Goal: Transaction & Acquisition: Purchase product/service

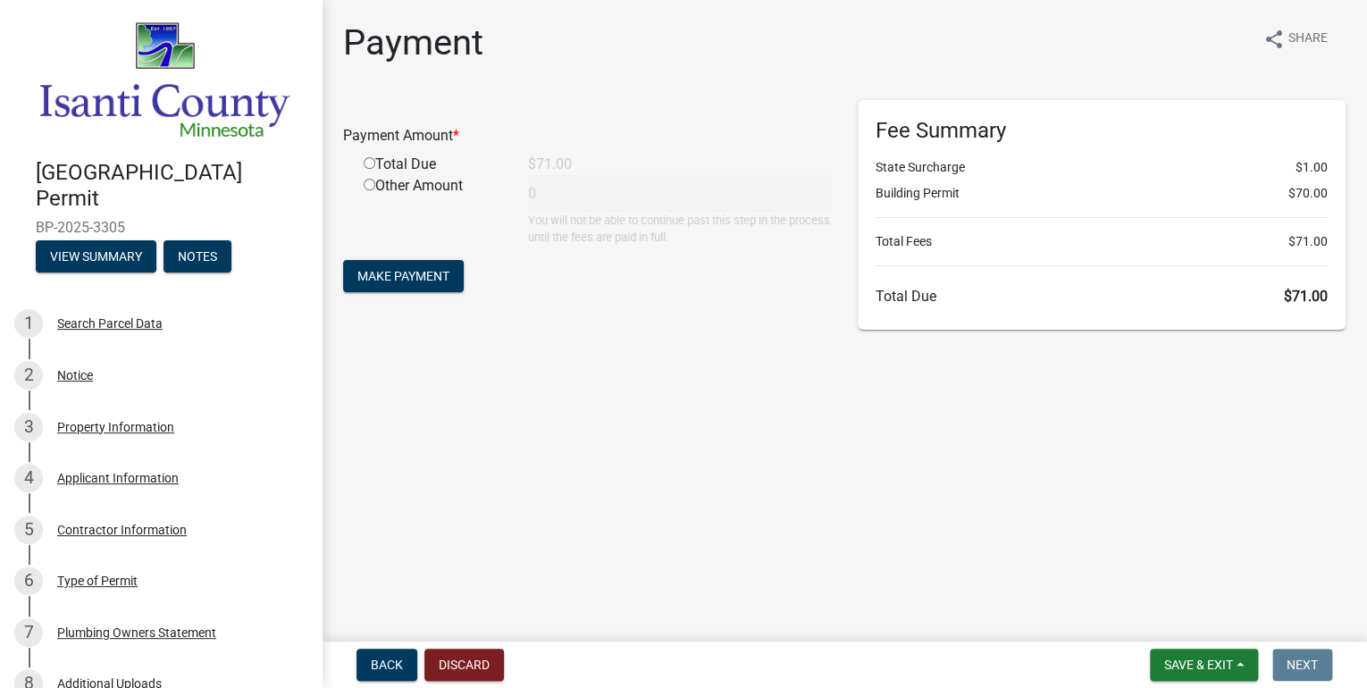
click at [368, 166] on input "radio" at bounding box center [370, 163] width 12 height 12
radio input "true"
type input "71"
click at [393, 273] on span "Make Payment" at bounding box center [403, 276] width 92 height 14
